Goal: Transaction & Acquisition: Subscribe to service/newsletter

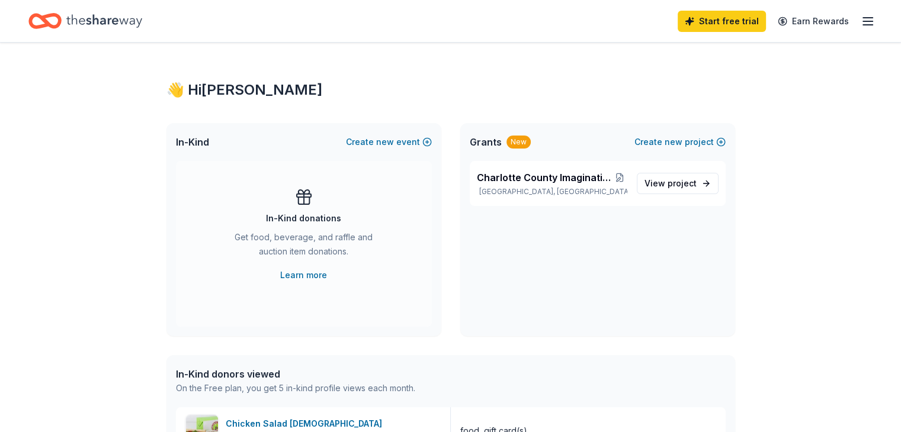
click at [681, 188] on span "project" at bounding box center [681, 183] width 29 height 10
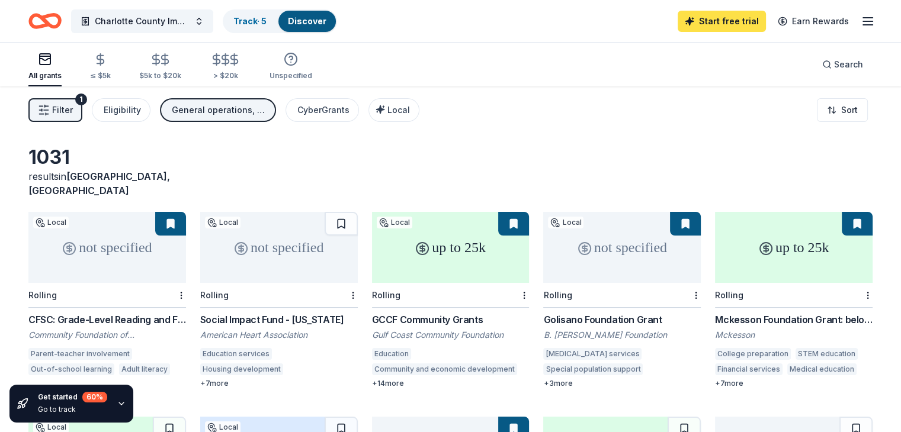
click at [723, 18] on link "Start free trial" at bounding box center [721, 21] width 88 height 21
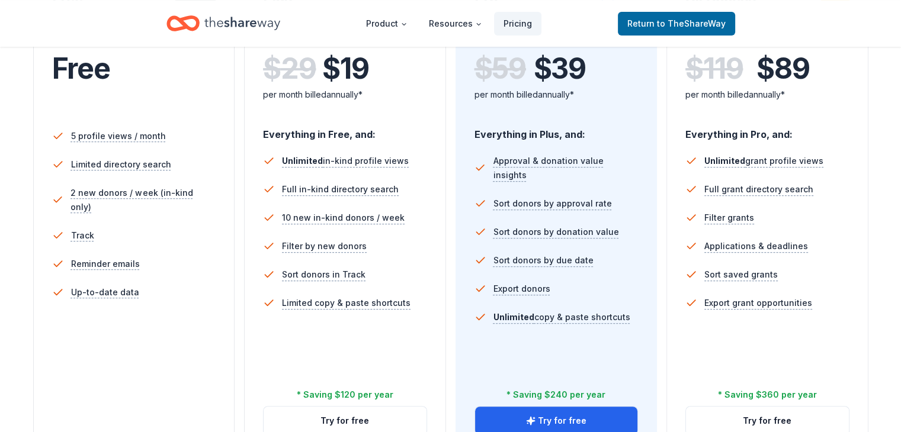
scroll to position [355, 0]
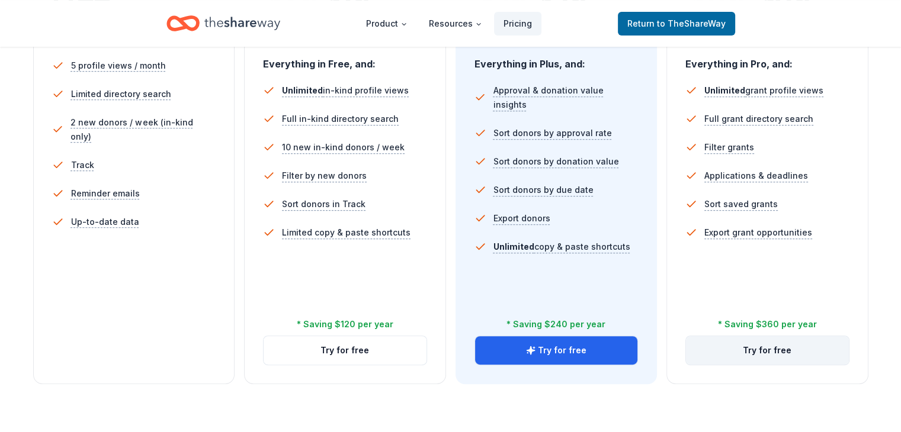
click at [759, 336] on button "Try for free" at bounding box center [767, 350] width 163 height 28
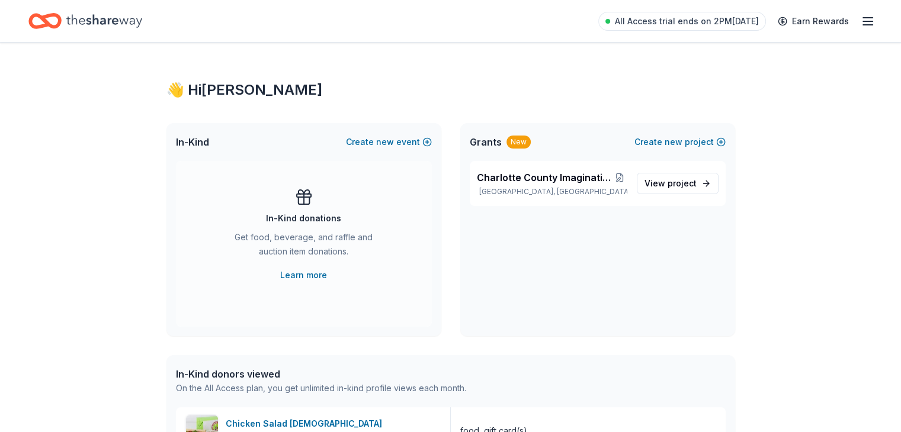
click at [111, 19] on icon "Home" at bounding box center [104, 21] width 76 height 24
click at [695, 189] on span "View project" at bounding box center [670, 183] width 52 height 14
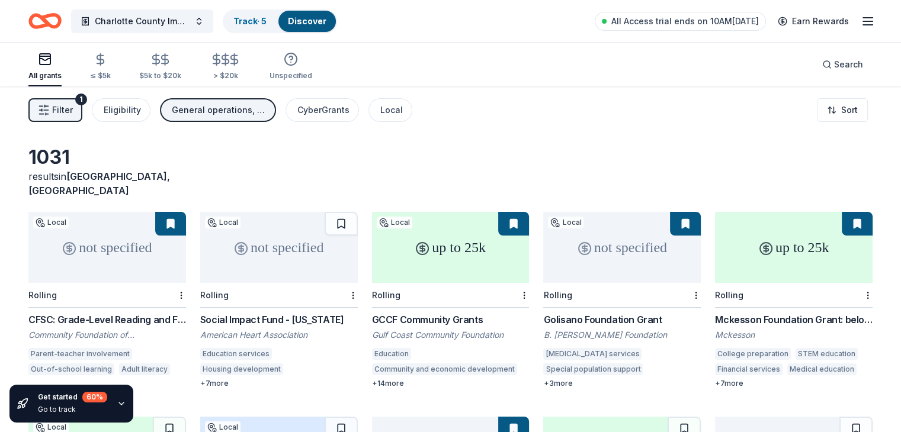
click at [860, 20] on icon "button" at bounding box center [867, 21] width 14 height 14
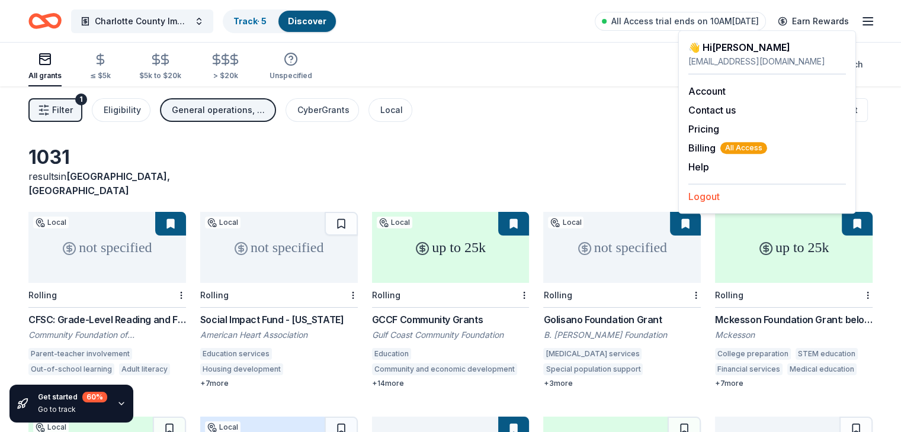
click at [708, 194] on button "Logout" at bounding box center [703, 196] width 31 height 14
